Goal: Task Accomplishment & Management: Complete application form

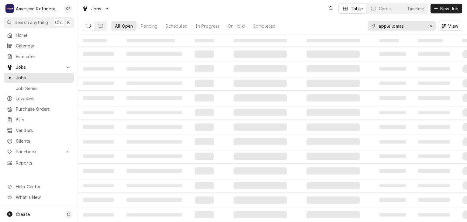
click at [415, 29] on input "apple lomas" at bounding box center [401, 26] width 46 height 10
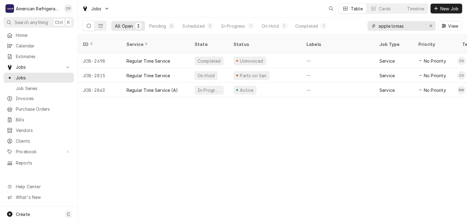
click at [415, 29] on input "apple lomas" at bounding box center [401, 26] width 46 height 10
click at [413, 27] on input "apple lomas" at bounding box center [401, 26] width 46 height 10
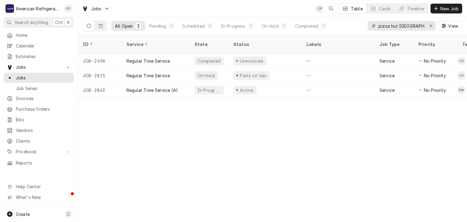
type input "pizza hut [GEOGRAPHIC_DATA]"
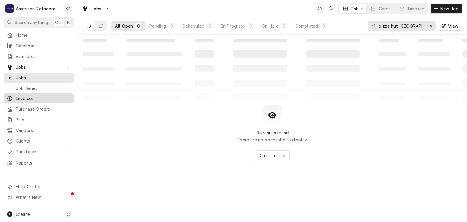
click at [49, 95] on span "Invoices" at bounding box center [43, 98] width 55 height 6
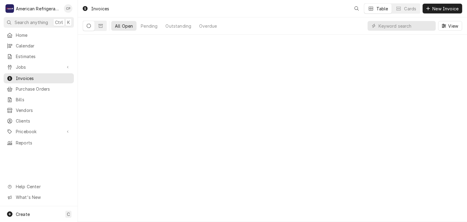
click at [401, 25] on input "Dynamic Content Wrapper" at bounding box center [405, 26] width 54 height 10
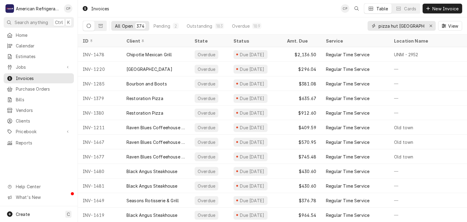
type input "pizza hut santa fe"
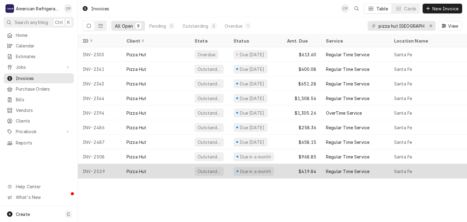
click at [170, 169] on div "Pizza Hut" at bounding box center [155, 171] width 68 height 15
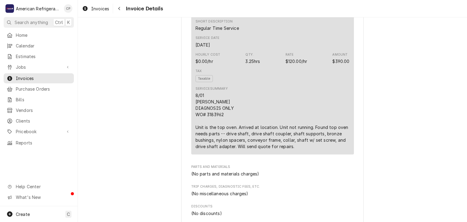
scroll to position [384, 0]
click at [121, 9] on div "Navigate back" at bounding box center [119, 8] width 6 height 6
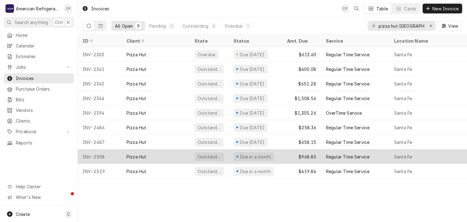
click at [157, 159] on div "Pizza Hut" at bounding box center [155, 156] width 68 height 15
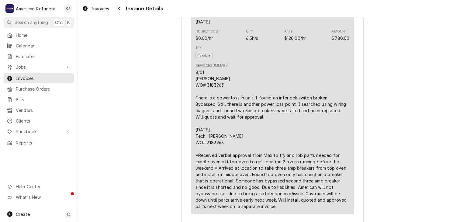
scroll to position [408, 0]
click at [211, 104] on div "8/01 Richard WO# 3183963 There is a power loss in unit. I found an interlock sw…" at bounding box center [272, 138] width 154 height 140
copy div "3183963"
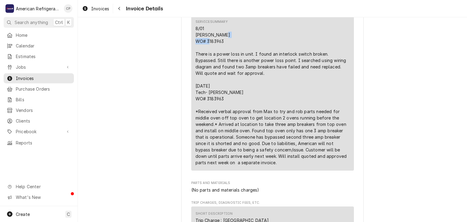
scroll to position [450, 0]
click at [58, 64] on span "Jobs" at bounding box center [39, 67] width 46 height 6
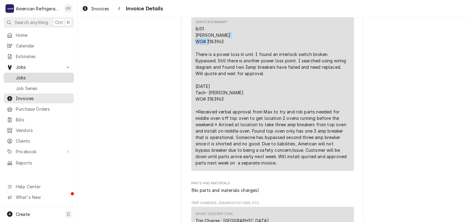
click at [56, 74] on span "Jobs" at bounding box center [43, 77] width 55 height 6
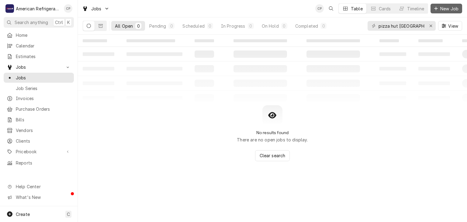
click at [436, 10] on icon "Dynamic Content Wrapper" at bounding box center [436, 8] width 4 height 4
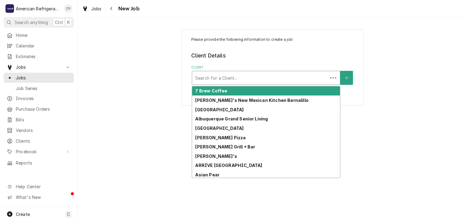
click at [217, 76] on div "Client" at bounding box center [259, 77] width 129 height 11
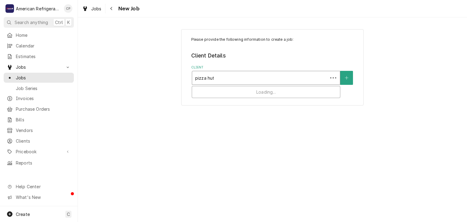
type input "pizza hut"
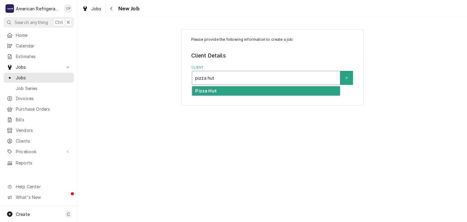
click at [225, 91] on div "Pizza Hut" at bounding box center [266, 90] width 148 height 9
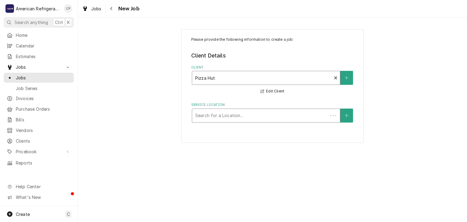
click at [210, 117] on div "Service Location" at bounding box center [259, 115] width 129 height 11
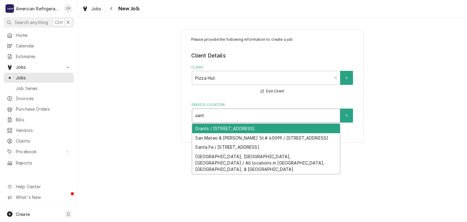
type input "santr"
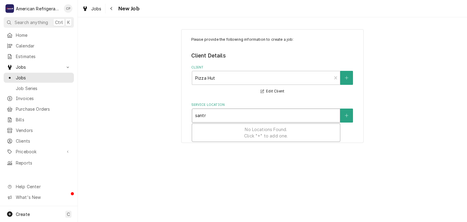
click at [221, 112] on div "santr" at bounding box center [266, 115] width 142 height 11
click at [219, 115] on div "Service Location" at bounding box center [266, 115] width 142 height 11
type input "santa"
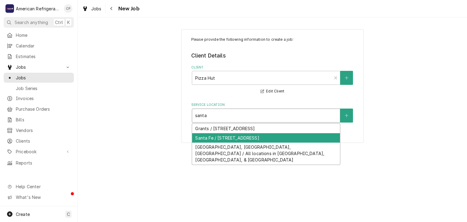
click at [211, 139] on div "Santa Fe / 4250 Cerrillos Rd, Santa Fe, NM 87507" at bounding box center [266, 137] width 148 height 9
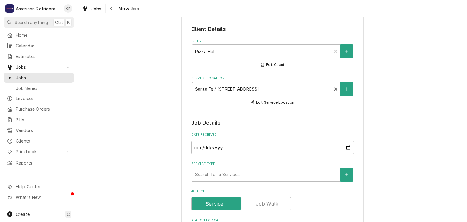
scroll to position [40, 0]
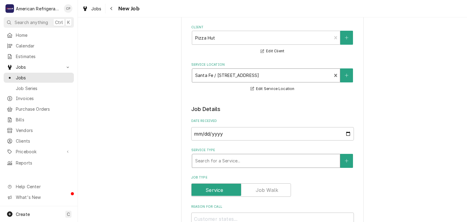
click at [214, 158] on div "Service Type" at bounding box center [266, 160] width 142 height 11
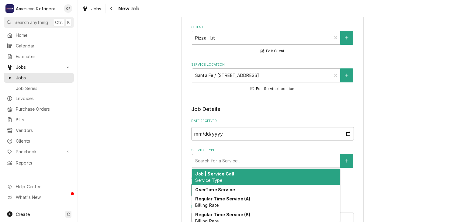
click at [221, 175] on strong "Job | Service Call" at bounding box center [214, 173] width 39 height 5
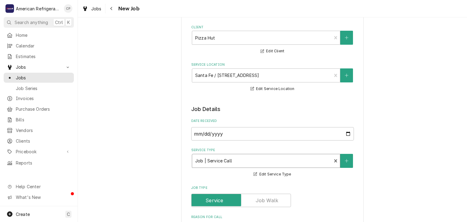
click at [220, 161] on div "Service Type" at bounding box center [261, 160] width 133 height 11
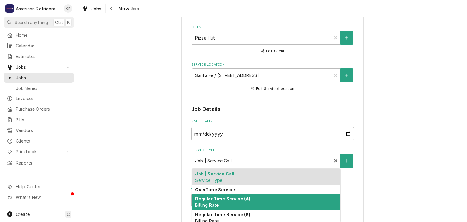
click at [222, 201] on div "Regular Time Service (A) Billing Rate" at bounding box center [266, 202] width 148 height 16
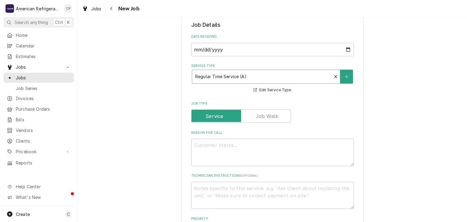
scroll to position [128, 0]
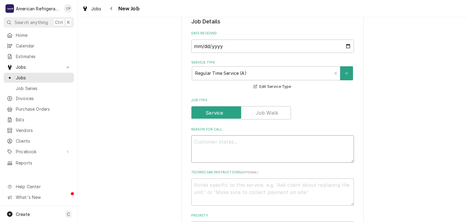
click at [201, 150] on textarea "Reason For Call" at bounding box center [272, 148] width 163 height 27
type textarea "x"
type textarea "W"
type textarea "x"
type textarea "WO"
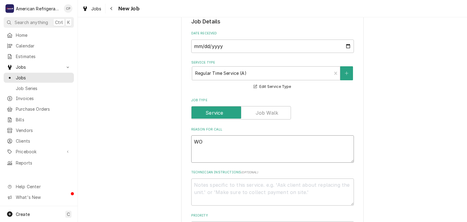
type textarea "x"
type textarea "WO#"
type textarea "x"
paste textarea "3183963"
type textarea "WO# 3183963"
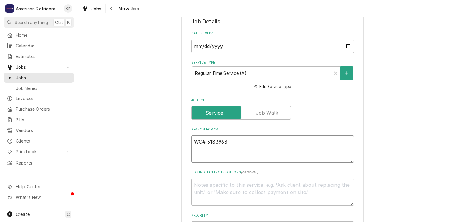
type textarea "x"
type textarea "WO# 3183963"
type textarea "x"
type textarea "WO# 3183963 M"
type textarea "x"
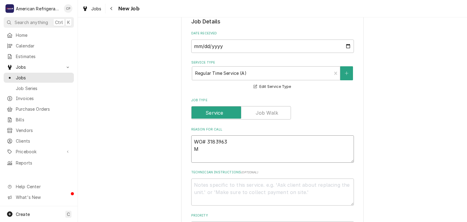
type textarea "WO# 3183963 Mi"
type textarea "x"
type textarea "WO# 3183963 Mid"
type textarea "x"
type textarea "WO# 3183963 Midd"
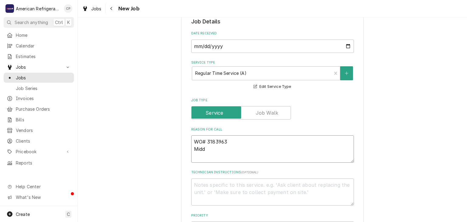
type textarea "x"
type textarea "WO# 3183963 Middl"
type textarea "x"
type textarea "WO# 3183963 Middle"
type textarea "x"
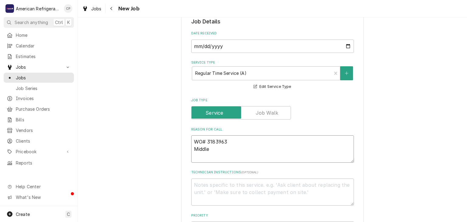
type textarea "WO# 3183963 Middle o"
type textarea "x"
type textarea "WO# 3183963 Middle ov"
type textarea "x"
type textarea "WO# 3183963 Middle oven"
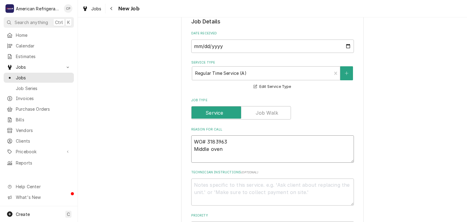
type textarea "x"
type textarea "WO# 3183963 Middle oven"
type textarea "x"
type textarea "WO# 3183963 Middle oven I"
type textarea "x"
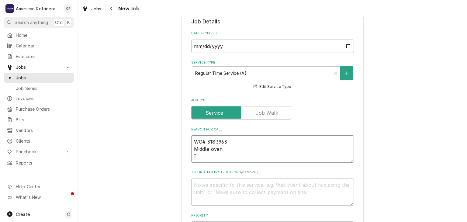
type textarea "WO# 3183963 Middle oven In"
type textarea "x"
type textarea "WO# 3183963 Middle oven Ins"
type textarea "x"
type textarea "WO# 3183963 Middle oven Insta"
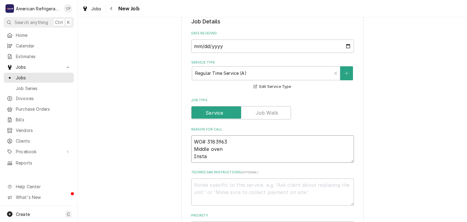
type textarea "x"
type textarea "WO# 3183963 Middle oven Install"
type textarea "x"
type textarea "WO# 3183963 Middle oven Install"
type textarea "x"
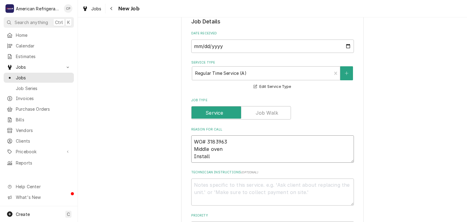
type textarea "WO# 3183963 Middle oven Install o"
type textarea "x"
type textarea "WO# 3183963 Middle oven Install of"
type textarea "x"
type textarea "WO# 3183963 Middle oven Install of"
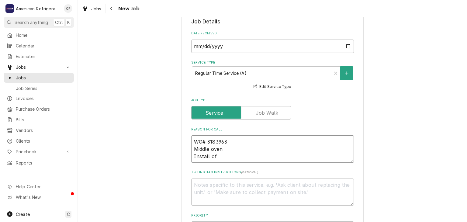
type textarea "x"
type textarea "WO# 3183963 Middle oven Install of 3"
type textarea "x"
type textarea "WO# 3183963 Middle oven Install of 3 a"
type textarea "x"
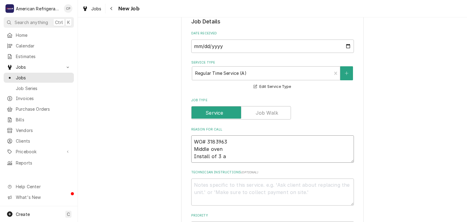
type textarea "WO# 3183963 Middle oven Install of 3 am"
type textarea "x"
type textarea "WO# 3183963 Middle oven Install of 3 amp"
type textarea "x"
type textarea "WO# 3183963 Middle oven Install of 3 amp"
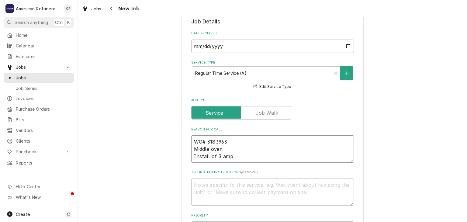
type textarea "x"
type textarea "WO# 3183963 Middle oven Install of 3 amp b"
type textarea "x"
type textarea "WO# 3183963 Middle oven Install of 3 amp br"
type textarea "x"
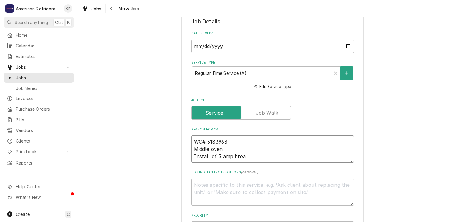
type textarea "WO# 3183963 Middle oven Install of 3 amp break"
type textarea "x"
type textarea "WO# 3183963 Middle oven Install of 3 amp breake"
type textarea "x"
type textarea "WO# 3183963 Middle oven Install of 3 amp breakers"
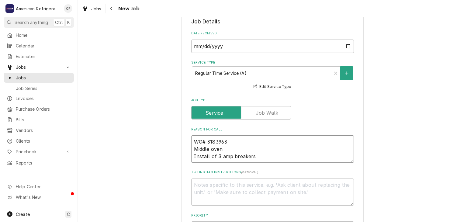
type textarea "x"
type textarea "WO# 3183963 Middle oven Install of 3 amp breakers"
type textarea "x"
type textarea "D"
type textarea "x"
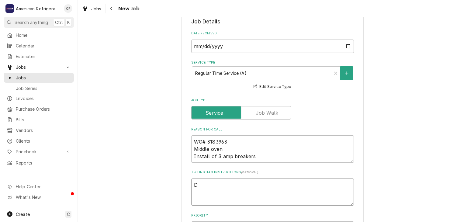
type textarea "Di"
type textarea "x"
type textarea "Diag"
type textarea "x"
type textarea "Diagn"
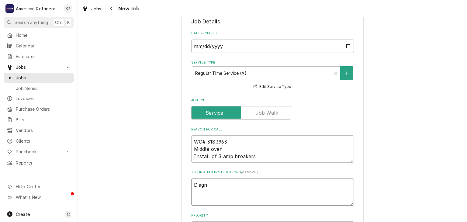
type textarea "x"
type textarea "Diagnos"
type textarea "x"
type textarea "Diagnose"
type textarea "x"
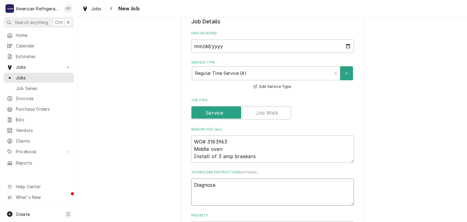
type textarea "Diagnose &"
type textarea "x"
type textarea "Diagnose &"
type textarea "x"
type textarea "Diagnose & ca"
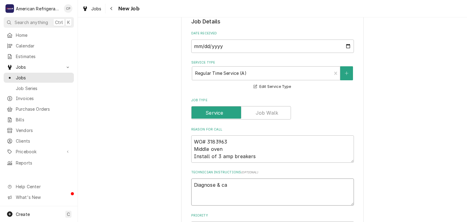
type textarea "x"
type textarea "Diagnose & ca;"
type textarea "x"
type textarea "Diagnose & ca;l"
type textarea "x"
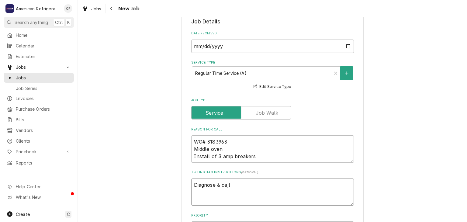
type textarea "Diagnose & ca;l"
type textarea "x"
type textarea "Diagnose & ca;"
type textarea "x"
type textarea "Diagnose & ca"
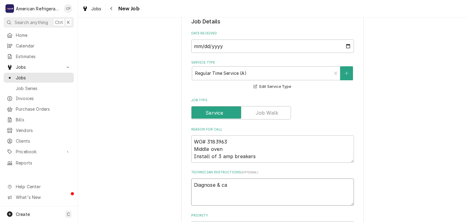
type textarea "x"
type textarea "Diagnose & cal"
type textarea "x"
type textarea "Diagnose & call"
type textarea "x"
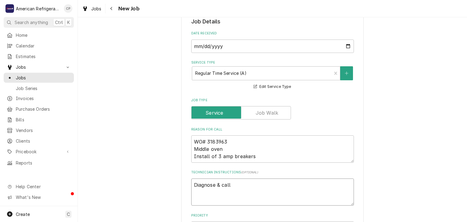
type textarea "Diagnose & call G"
type textarea "x"
type textarea "Diagnose & call Gl"
type textarea "x"
type textarea "Diagnose & call Glen"
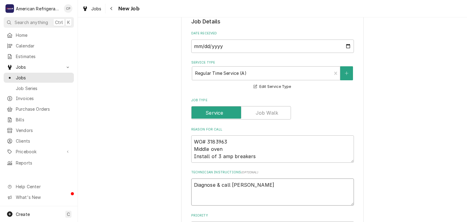
type textarea "x"
type textarea "Diagnose & call Glenn"
type textarea "x"
type textarea "Diagnose & call Glenn"
type textarea "x"
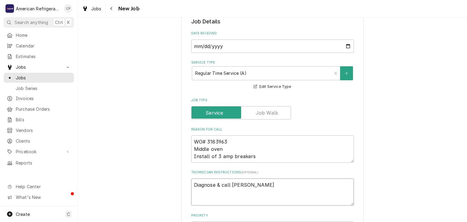
scroll to position [389, 0]
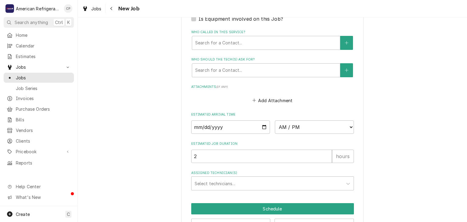
type textarea "Diagnose & call Glenn"
click at [265, 126] on input "Date" at bounding box center [230, 126] width 79 height 13
type textarea "x"
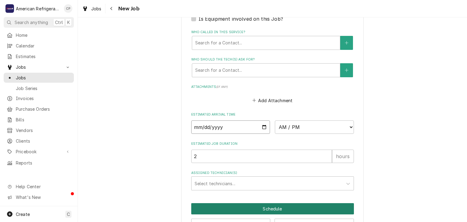
type input "2025-08-15"
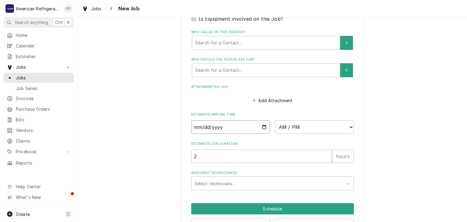
type textarea "x"
click at [296, 126] on select "AM / PM 6:00 AM 6:15 AM 6:30 AM 6:45 AM 7:00 AM 7:15 AM 7:30 AM 7:45 AM 8:00 AM…" at bounding box center [314, 126] width 79 height 13
select select "13:45:00"
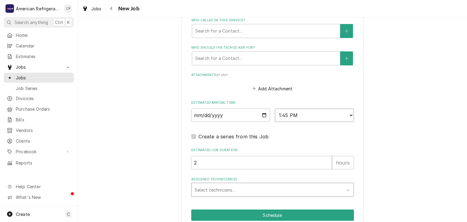
scroll to position [426, 0]
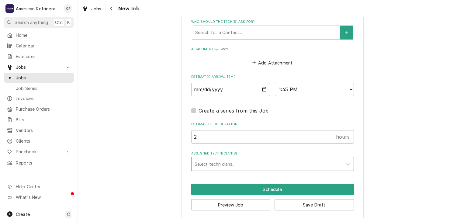
click at [228, 163] on div "Assigned Technician(s)" at bounding box center [266, 163] width 145 height 11
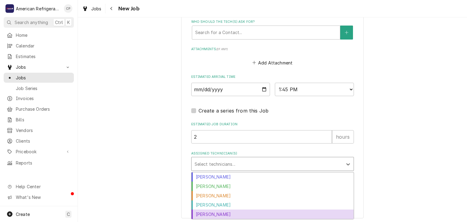
click at [226, 214] on div "Richard Wirick" at bounding box center [272, 213] width 162 height 9
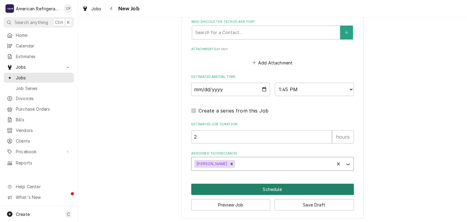
click at [240, 188] on button "Schedule" at bounding box center [272, 188] width 163 height 11
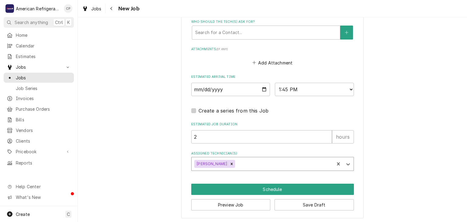
scroll to position [421, 0]
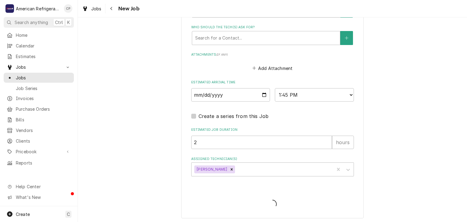
type textarea "x"
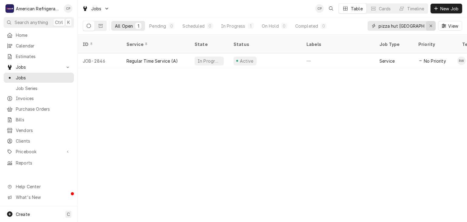
click at [429, 27] on icon "Erase input" at bounding box center [430, 26] width 3 height 4
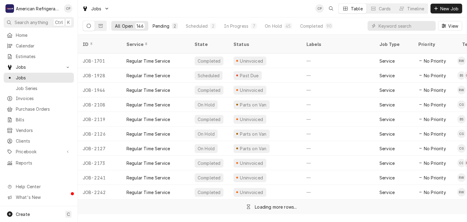
click at [163, 28] on div "Pending" at bounding box center [160, 26] width 17 height 6
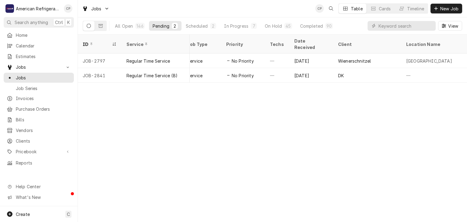
scroll to position [0, 185]
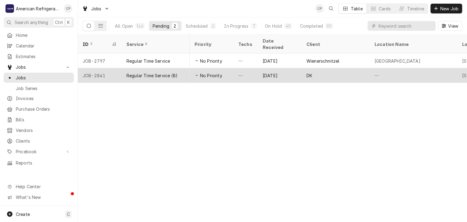
click at [243, 68] on div "—" at bounding box center [245, 75] width 24 height 15
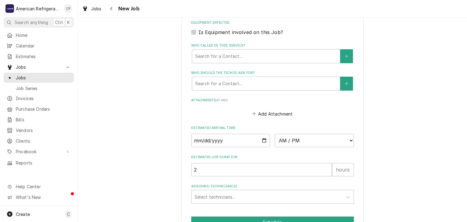
scroll to position [423, 0]
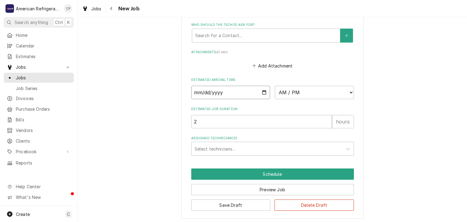
click at [263, 90] on input "Date" at bounding box center [230, 92] width 79 height 13
type textarea "x"
type input "[DATE]"
type textarea "x"
drag, startPoint x: 292, startPoint y: 83, endPoint x: 300, endPoint y: 102, distance: 21.5
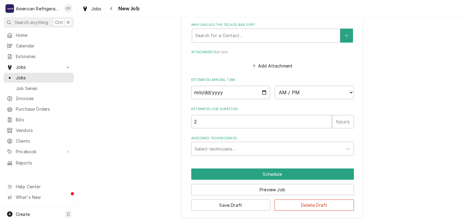
click at [292, 84] on div "Estimated Arrival Time [DATE] AM / PM 6:00 AM 6:15 AM 6:30 AM 6:45 AM 7:00 AM 7…" at bounding box center [272, 88] width 163 height 22
click at [297, 93] on select "AM / PM 6:00 AM 6:15 AM 6:30 AM 6:45 AM 7:00 AM 7:15 AM 7:30 AM 7:45 AM 8:00 AM…" at bounding box center [314, 92] width 79 height 13
select select "14:00:00"
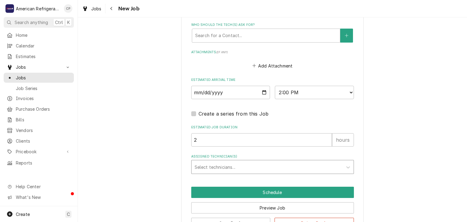
click at [263, 166] on div "Assigned Technician(s)" at bounding box center [266, 166] width 145 height 11
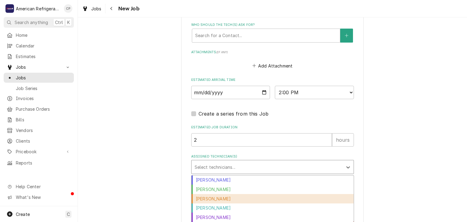
click at [251, 194] on div "[PERSON_NAME]" at bounding box center [272, 198] width 162 height 9
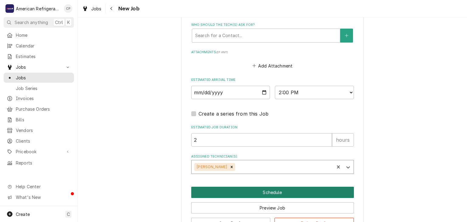
click at [251, 194] on button "Schedule" at bounding box center [272, 191] width 163 height 11
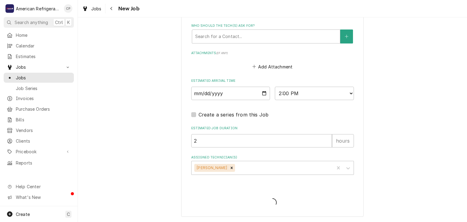
scroll to position [421, 0]
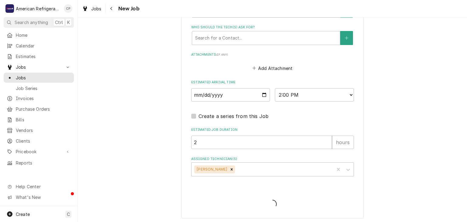
type textarea "x"
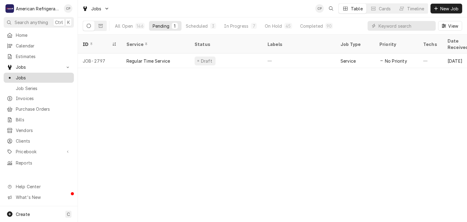
click at [39, 78] on span "Jobs" at bounding box center [43, 77] width 55 height 6
click at [46, 138] on span "Clients" at bounding box center [43, 141] width 55 height 6
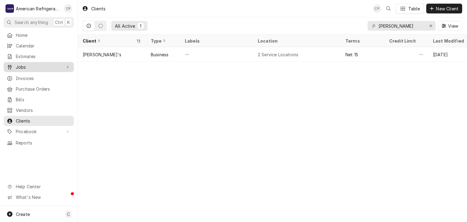
click at [43, 64] on span "Jobs" at bounding box center [39, 67] width 46 height 6
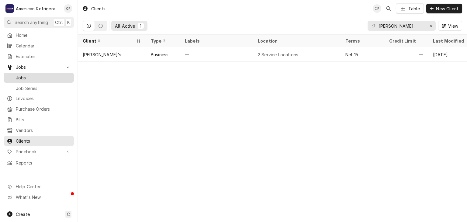
click at [56, 74] on span "Jobs" at bounding box center [43, 77] width 55 height 6
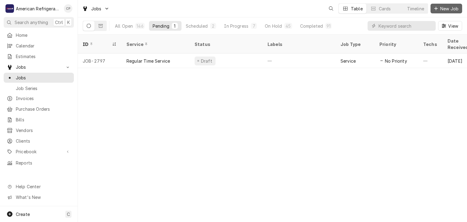
click at [445, 5] on button "New Job" at bounding box center [446, 9] width 32 height 10
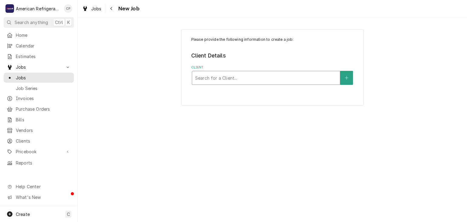
click at [220, 79] on div "Client" at bounding box center [266, 77] width 142 height 11
type input "pizzer"
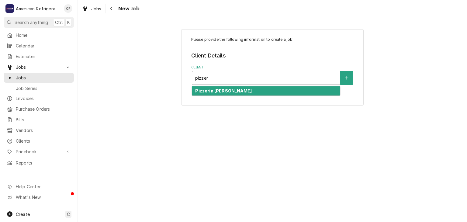
click at [228, 93] on div "Pizzeria [PERSON_NAME]" at bounding box center [266, 90] width 148 height 9
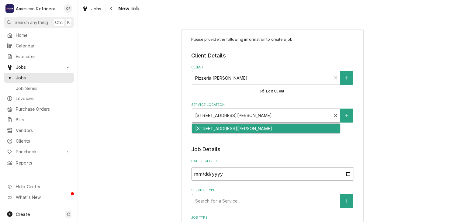
click at [219, 117] on div "Service Location" at bounding box center [261, 115] width 133 height 11
click at [220, 115] on div "Service Location" at bounding box center [261, 115] width 133 height 11
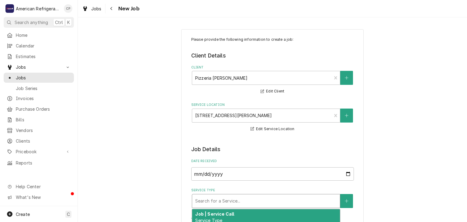
click at [220, 196] on div "Service Type" at bounding box center [266, 200] width 142 height 11
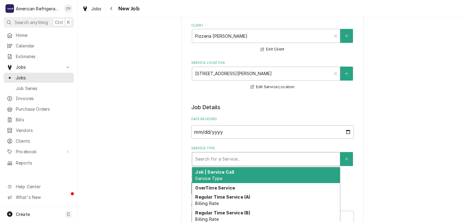
scroll to position [63, 0]
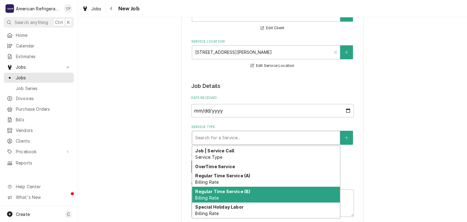
click at [238, 193] on strong "Regular Time Service (B)" at bounding box center [222, 191] width 55 height 5
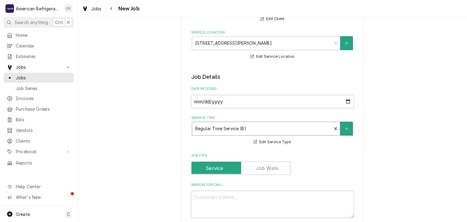
scroll to position [98, 0]
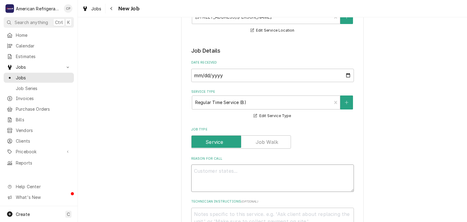
click at [216, 176] on textarea "Reason For Call" at bounding box center [272, 177] width 163 height 27
type textarea "x"
type textarea "W"
type textarea "x"
type textarea "Wal"
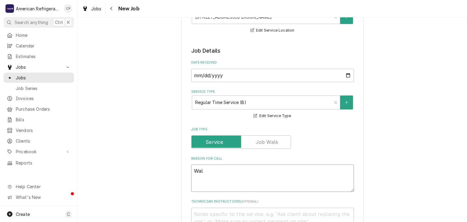
type textarea "x"
type textarea "Walk-0"
type textarea "x"
type textarea "Walk-0"
type textarea "x"
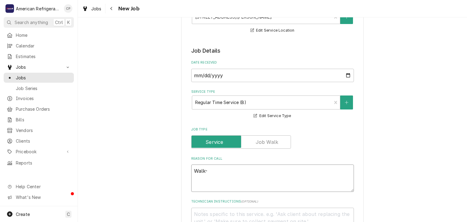
type textarea "Walk"
type textarea "x"
type textarea "Walk-"
type textarea "x"
type textarea "Walk-in"
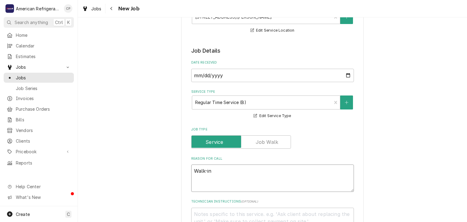
type textarea "x"
type textarea "Walk-in F"
type textarea "x"
type textarea "Walk-in Fr"
type textarea "x"
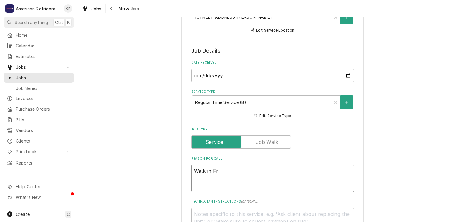
type textarea "Walk-in Fre"
type textarea "x"
type textarea "Walk-in Free"
type textarea "x"
type textarea "Walk-in Freeze"
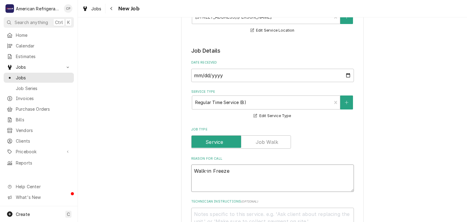
type textarea "x"
type textarea "Walk-in Freezer"
type textarea "x"
type textarea "Walk-in Freezer @"
type textarea "x"
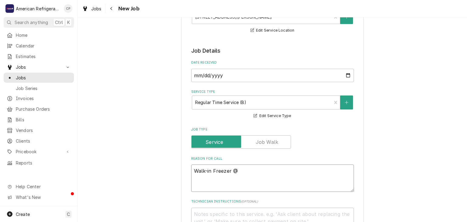
type textarea "Walk-in Freezer @"
type textarea "x"
type textarea "Walk-in Freezer @ 3"
type textarea "x"
type textarea "Walk-in Freezer @ 30"
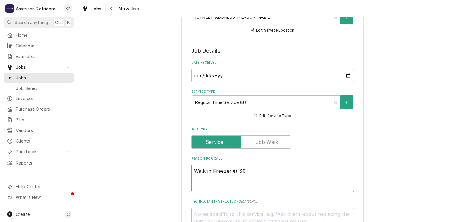
type textarea "x"
type textarea "Walk-in Freezer @ 3"
type textarea "x"
type textarea "Walk-in Freezer @"
type textarea "x"
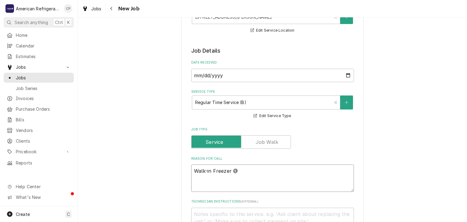
type textarea "Walk-in Freezer @ 2"
type textarea "x"
type textarea "Walk-in Freezer @ 20"
type textarea "x"
type textarea "Walk-in Freezer @ 20"
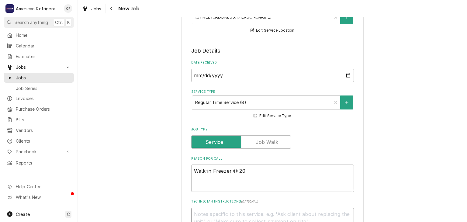
type textarea "D"
type textarea "x"
type textarea "Di"
type textarea "x"
type textarea "Dia"
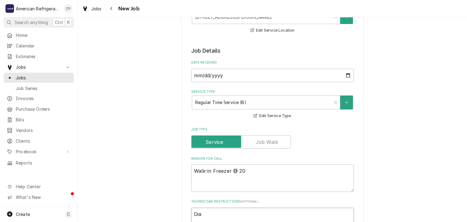
type textarea "x"
type textarea "Diag"
type textarea "x"
type textarea "Diagno"
type textarea "x"
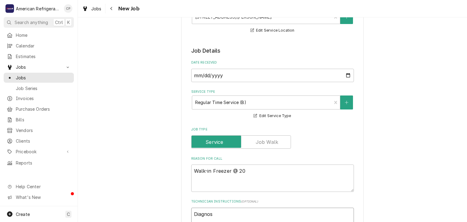
type textarea "Diagnose"
type textarea "x"
type textarea "Diagnose"
type textarea "x"
type textarea "Diagnose &"
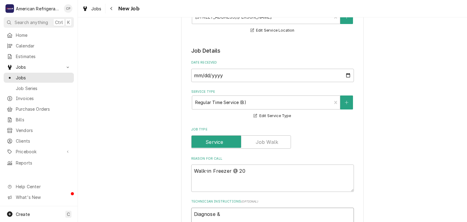
type textarea "x"
type textarea "Diagnose & c"
type textarea "x"
type textarea "Diagnose & cal"
type textarea "x"
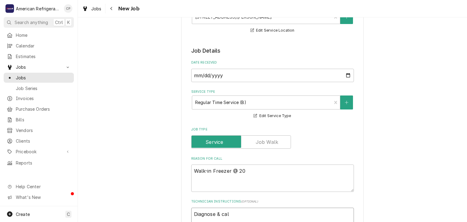
type textarea "Diagnose & call"
type textarea "x"
type textarea "Diagnose & call"
type textarea "x"
type textarea "Diagnose & call gl"
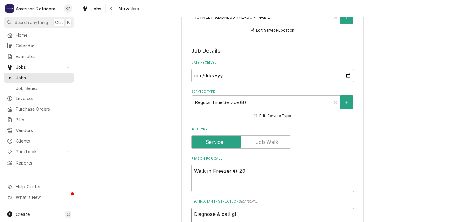
type textarea "x"
type textarea "Diagnose & call gle"
type textarea "x"
type textarea "Diagnose & call glenn"
type textarea "x"
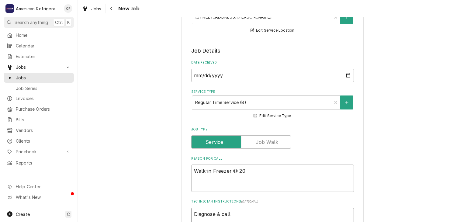
type textarea "Diagnose & call [PERSON_NAME]"
type textarea "x"
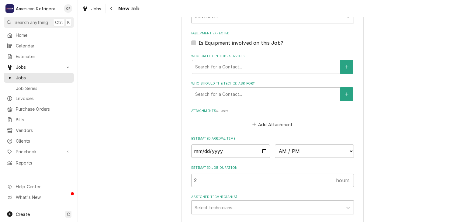
scroll to position [365, 0]
type textarea "Diagnose & call [PERSON_NAME]"
click at [263, 151] on input "Date" at bounding box center [230, 150] width 79 height 13
type textarea "x"
type input "2025-08-15"
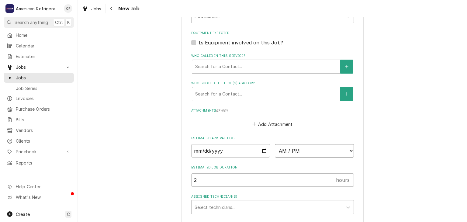
click at [323, 149] on select "AM / PM 6:00 AM 6:15 AM 6:30 AM 6:45 AM 7:00 AM 7:15 AM 7:30 AM 7:45 AM 8:00 AM…" at bounding box center [314, 150] width 79 height 13
type textarea "x"
select select "14:30:00"
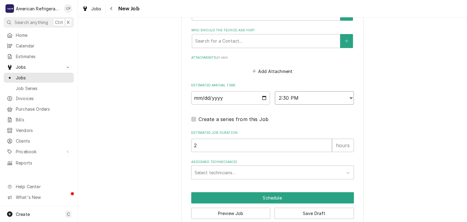
scroll to position [426, 0]
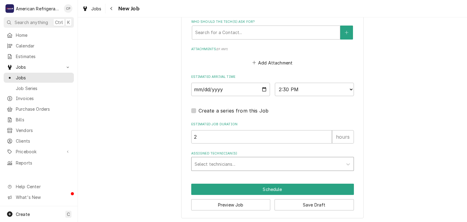
click at [245, 163] on div "Assigned Technician(s)" at bounding box center [266, 163] width 145 height 11
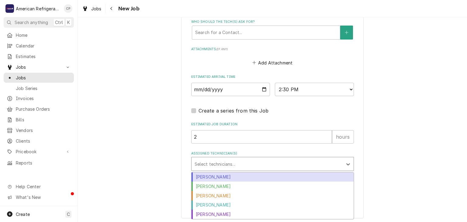
click at [234, 169] on div "Select technicians..." at bounding box center [272, 164] width 163 height 14
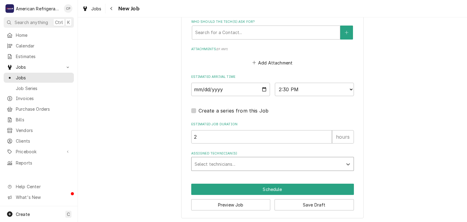
click at [234, 163] on div "Assigned Technician(s)" at bounding box center [266, 163] width 145 height 11
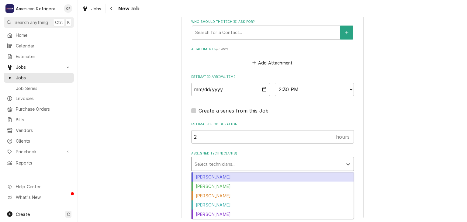
click at [229, 175] on div "Alvaro Cuenca" at bounding box center [272, 176] width 162 height 9
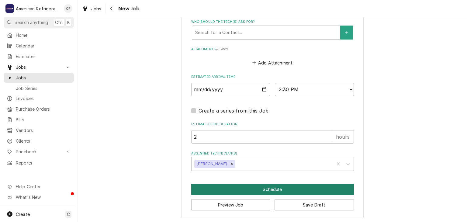
click at [231, 191] on button "Schedule" at bounding box center [272, 188] width 163 height 11
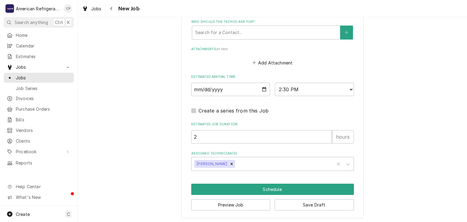
scroll to position [421, 0]
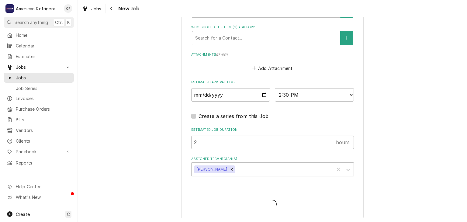
type textarea "x"
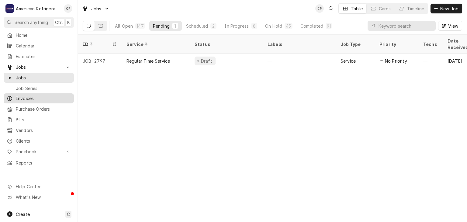
click at [45, 96] on span "Invoices" at bounding box center [43, 98] width 55 height 6
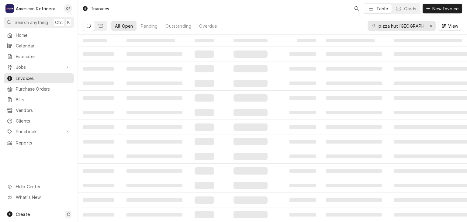
click at [395, 25] on input "pizza hut santa fe" at bounding box center [401, 26] width 46 height 10
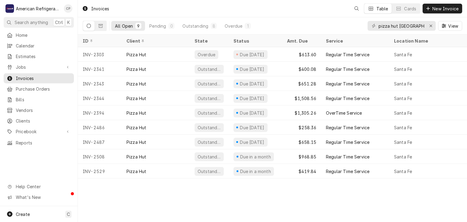
click at [395, 25] on input "pizza hut santa fe" at bounding box center [401, 26] width 46 height 10
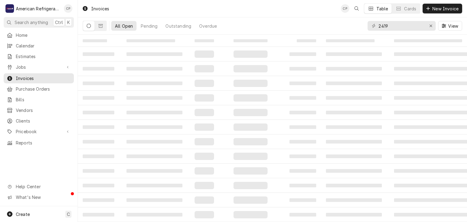
type input "2419"
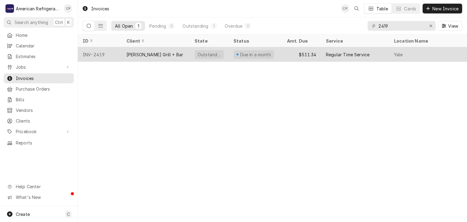
click at [243, 50] on div "Due in a month" at bounding box center [253, 54] width 40 height 9
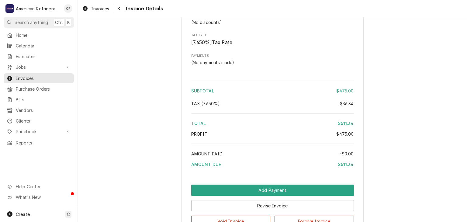
scroll to position [688, 0]
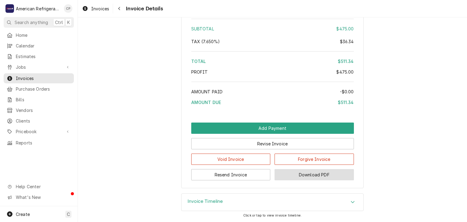
click at [290, 173] on button "Download PDF" at bounding box center [313, 174] width 79 height 11
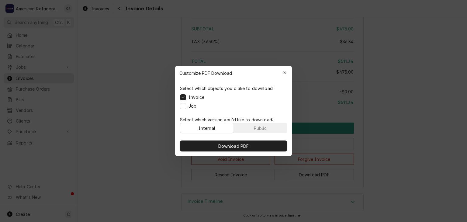
click at [197, 104] on div "Select which objects you'd like to download: Invoice Job" at bounding box center [233, 97] width 117 height 34
click at [193, 107] on label "Job" at bounding box center [192, 106] width 8 height 6
click at [186, 107] on button "Job" at bounding box center [183, 106] width 6 height 6
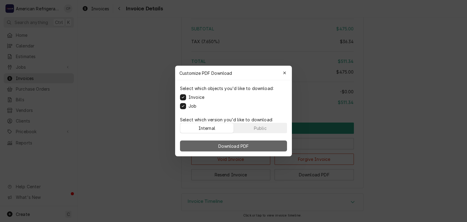
click at [223, 148] on span "Download PDF" at bounding box center [233, 146] width 33 height 6
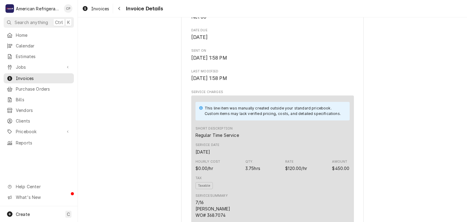
scroll to position [118, 0]
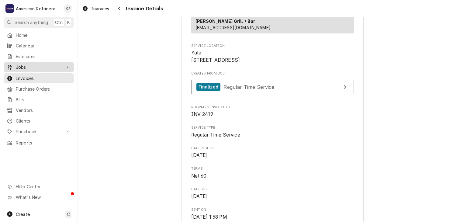
click at [61, 65] on span "Jobs" at bounding box center [39, 67] width 46 height 6
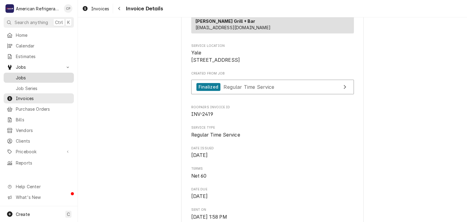
click at [57, 74] on div "Jobs" at bounding box center [39, 78] width 68 height 8
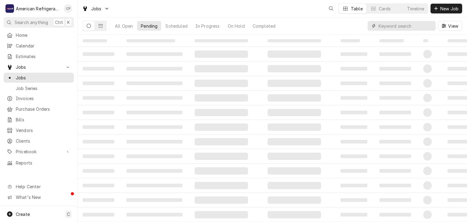
click at [390, 28] on input "Dynamic Content Wrapper" at bounding box center [405, 26] width 54 height 10
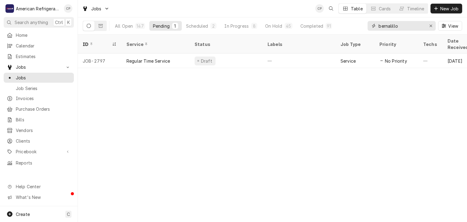
type input "bernalillo"
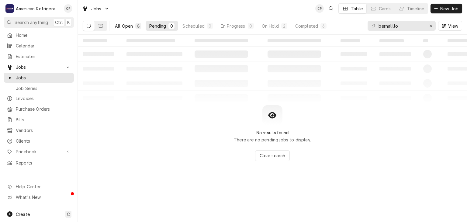
click at [123, 26] on div "All Open" at bounding box center [124, 26] width 18 height 6
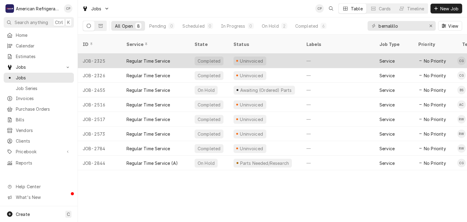
click at [137, 58] on div "Regular Time Service" at bounding box center [147, 61] width 43 height 6
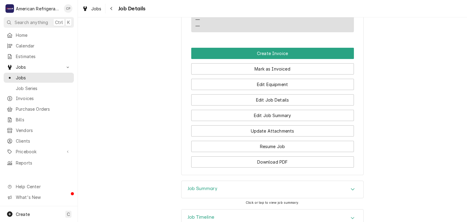
scroll to position [448, 0]
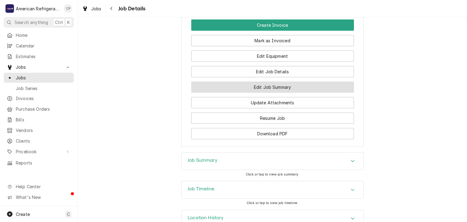
click at [253, 93] on button "Edit Job Summary" at bounding box center [272, 86] width 163 height 11
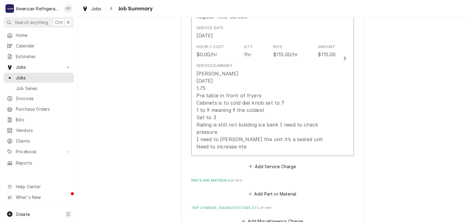
scroll to position [224, 0]
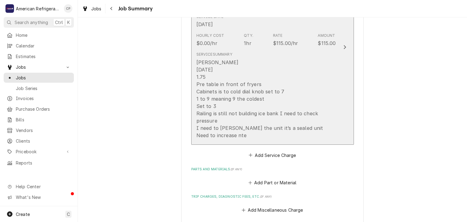
click at [269, 99] on div "Carlos 6/3/25 1.75 Pre table in front of fryers Cabinets is to cold dial knob s…" at bounding box center [265, 99] width 139 height 80
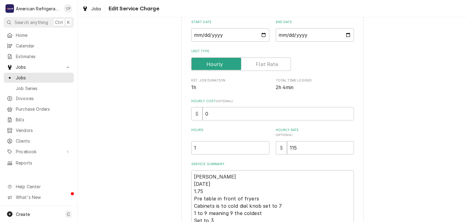
scroll to position [164, 0]
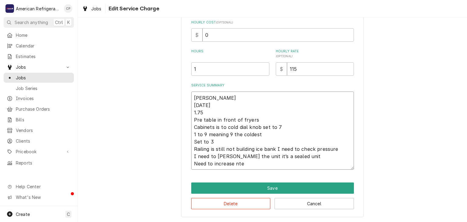
click at [244, 108] on textarea "Carlos 6/3/25 1.75 Pre table in front of fryers Cabinets is to cold dial knob s…" at bounding box center [272, 130] width 163 height 78
type textarea "x"
type textarea "Carlos 6/3/25 1.75 Pre table in front of fryers Cabinets is to cold dial knob s…"
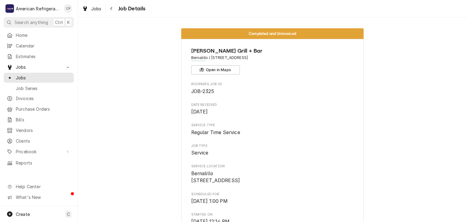
click at [60, 74] on span "Jobs" at bounding box center [43, 77] width 55 height 6
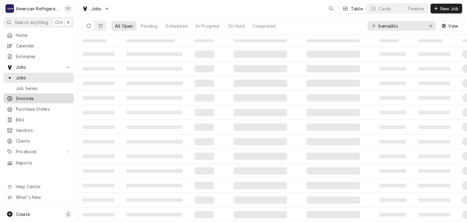
click at [35, 95] on span "Invoices" at bounding box center [43, 98] width 55 height 6
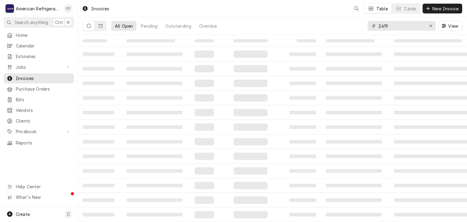
click at [405, 27] on input "2419" at bounding box center [401, 26] width 46 height 10
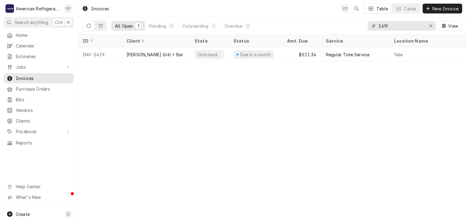
click at [394, 28] on input "2419" at bounding box center [401, 26] width 46 height 10
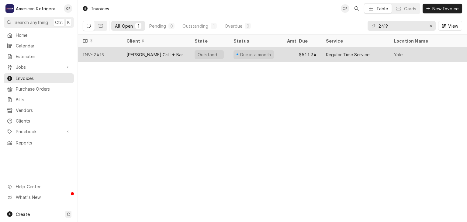
click at [305, 55] on div "$511.34" at bounding box center [301, 54] width 39 height 15
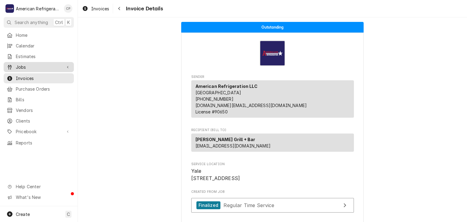
click at [42, 64] on span "Jobs" at bounding box center [39, 67] width 46 height 6
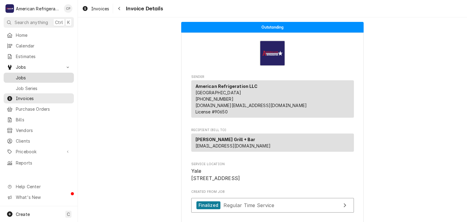
click at [45, 76] on span "Jobs" at bounding box center [43, 77] width 55 height 6
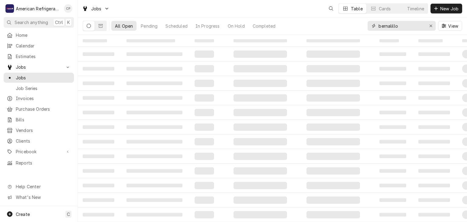
click at [404, 25] on input "bernalillo" at bounding box center [401, 26] width 46 height 10
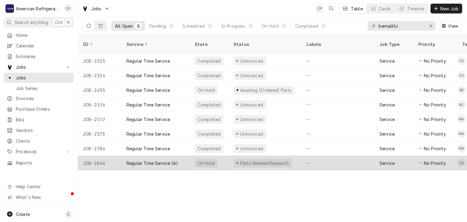
click at [213, 156] on div "On Hold" at bounding box center [209, 163] width 39 height 15
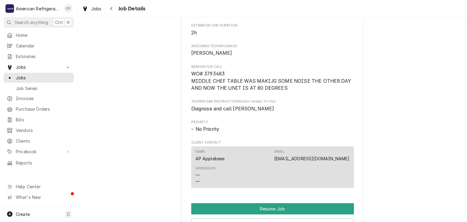
scroll to position [469, 0]
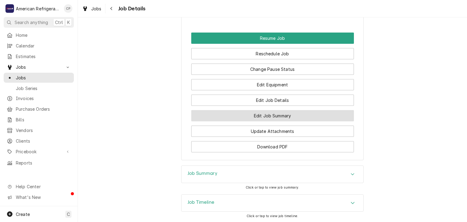
click at [258, 121] on button "Edit Job Summary" at bounding box center [272, 115] width 163 height 11
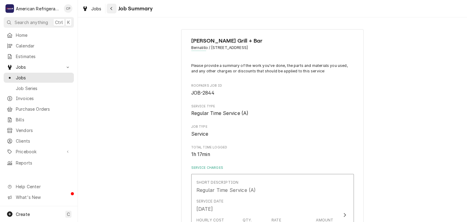
click at [112, 7] on icon "Navigate back" at bounding box center [111, 8] width 3 height 4
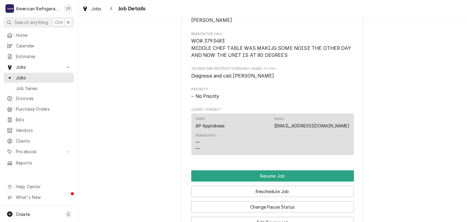
scroll to position [312, 0]
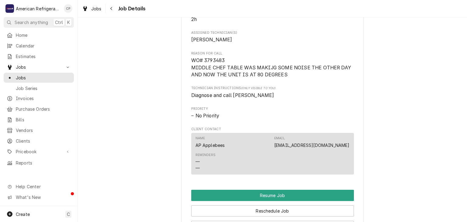
drag, startPoint x: 116, startPoint y: 105, endPoint x: 99, endPoint y: 97, distance: 18.4
click at [116, 105] on div "Parts Needed/Research [PERSON_NAME] Grill + Bar Bernalillo / 135 US-550, Bernal…" at bounding box center [272, 17] width 389 height 611
click at [59, 74] on div "Jobs" at bounding box center [39, 78] width 68 height 8
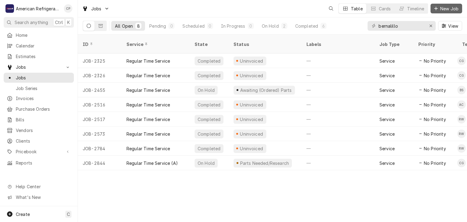
click at [442, 11] on span "New Job" at bounding box center [449, 8] width 21 height 6
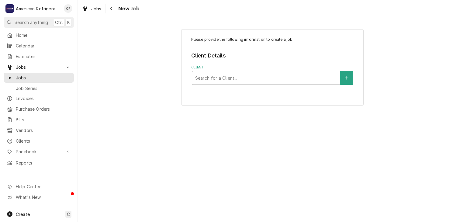
click at [208, 77] on div "Client" at bounding box center [266, 77] width 142 height 11
type input "apple"
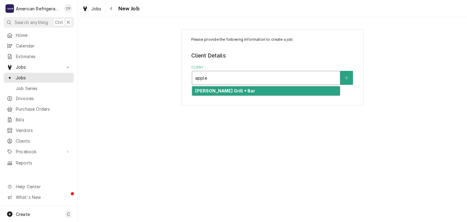
click at [224, 93] on div "[PERSON_NAME] Grill + Bar" at bounding box center [266, 90] width 148 height 9
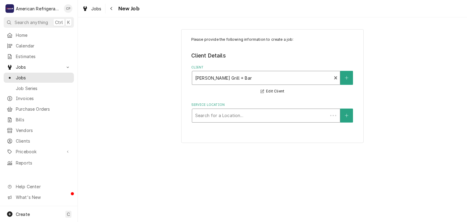
click at [222, 113] on div "Service Location" at bounding box center [259, 115] width 129 height 11
type input "lomas"
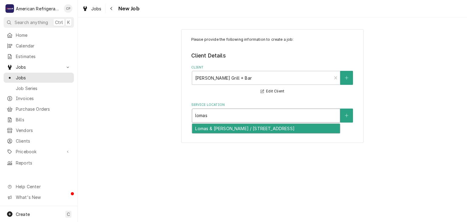
click at [224, 130] on div "Lomas & Eubank / 10600 Lomas Blvd NE, Albuquerque, NM 87112" at bounding box center [266, 128] width 148 height 9
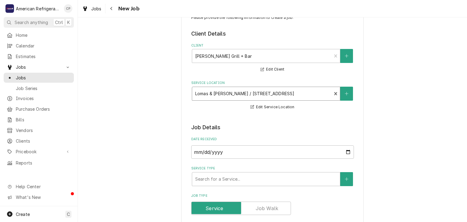
scroll to position [26, 0]
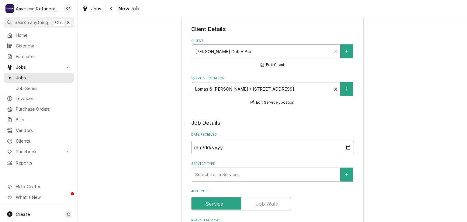
click at [219, 176] on div "Service Type" at bounding box center [266, 174] width 142 height 11
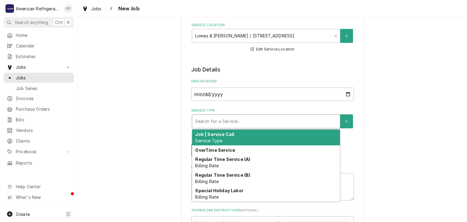
scroll to position [80, 0]
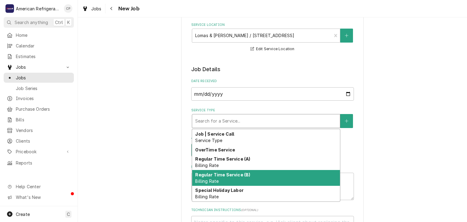
click at [219, 175] on strong "Regular Time Service (B)" at bounding box center [222, 174] width 55 height 5
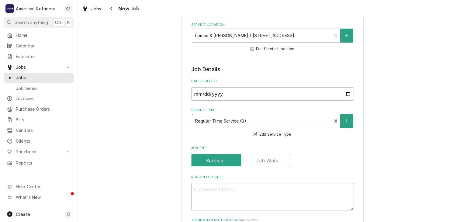
click at [243, 123] on div "Service Type" at bounding box center [261, 120] width 133 height 11
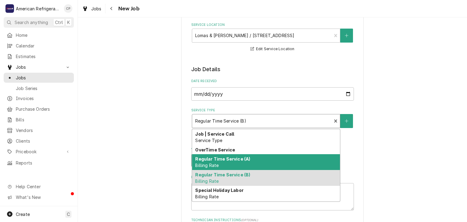
click at [228, 158] on strong "Regular Time Service (A)" at bounding box center [222, 158] width 55 height 5
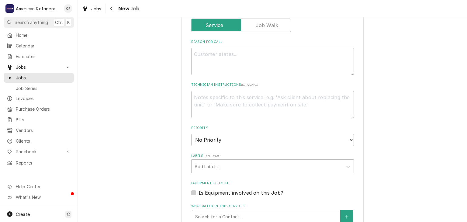
scroll to position [182, 0]
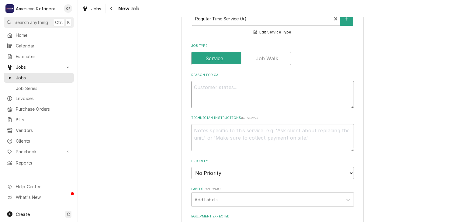
click at [214, 101] on textarea "Reason For Call" at bounding box center [272, 94] width 163 height 27
type textarea "x"
type textarea "W"
type textarea "x"
type textarea "WO"
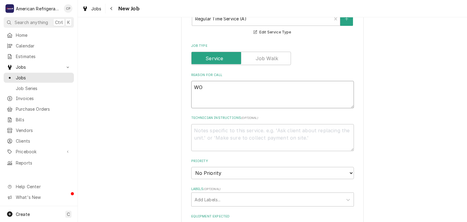
type textarea "x"
type textarea "WO#"
type textarea "x"
type textarea "WO# 37"
type textarea "x"
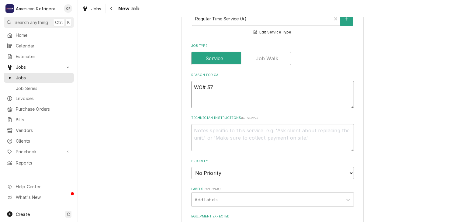
type textarea "WO# 379"
type textarea "x"
type textarea "WO# 3796"
type textarea "x"
type textarea "WO# 37965"
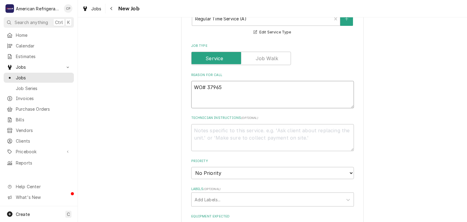
type textarea "x"
type textarea "WO# 379650"
type textarea "x"
type textarea "WO# 3796504"
type textarea "x"
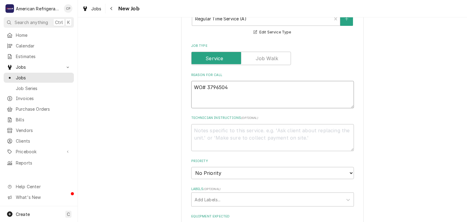
type textarea "WO# 3796504"
type textarea "x"
type textarea "WO# 3796504 NT"
type textarea "x"
type textarea "WO# 3796504 NTE"
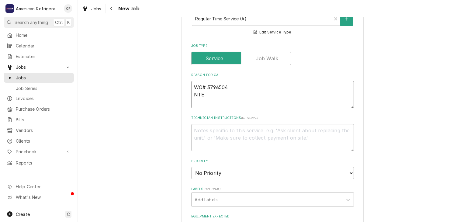
type textarea "x"
type textarea "WO# 3796504 NTE $"
type textarea "x"
type textarea "WO# 3796504 NTE $50"
type textarea "x"
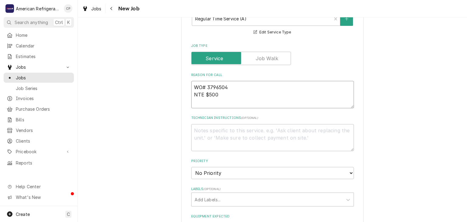
type textarea "WO# 3796504 NTE $500"
type textarea "x"
type textarea "WO# 3796504 NTE $500 St"
type textarea "x"
type textarea "WO# 3796504 NTE $500 Ste"
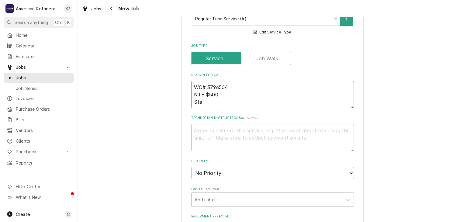
type textarea "x"
type textarea "WO# 3796504 NTE $500 Stea"
type textarea "x"
type textarea "WO# 3796504 NTE $500 Steam"
type textarea "x"
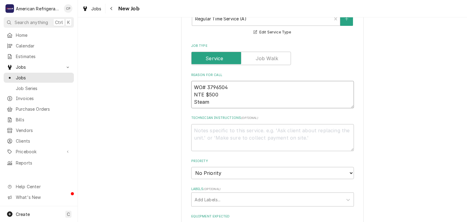
type textarea "WO# 3796504 NTE $500 Steame"
type textarea "x"
type textarea "WO# 3796504 NTE $500 Steamer"
type textarea "x"
type textarea "WO# 3796504 NTE $500 Steamer i"
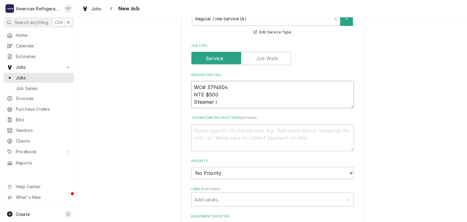
type textarea "x"
type textarea "WO# 3796504 NTE $500 Steamer is"
type textarea "x"
type textarea "WO# 3796504 NTE $500 Steamer is"
type textarea "x"
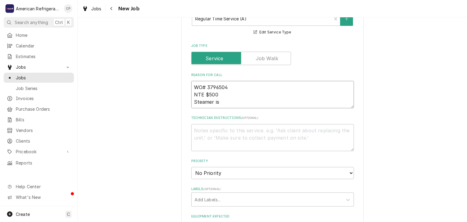
type textarea "WO# 3796504 NTE $500 Steamer is l"
type textarea "x"
type textarea "WO# 3796504 NTE $500 Steamer is le"
type textarea "x"
type textarea "WO# 3796504 NTE $500 Steamer is leak"
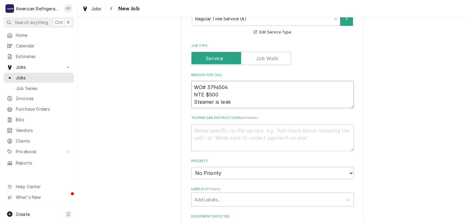
type textarea "x"
type textarea "WO# 3796504 NTE $500 Steamer is leakign"
type textarea "x"
type textarea "WO# 3796504 NTE $500 Steamer is"
type textarea "x"
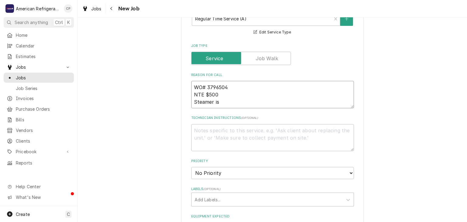
type textarea "WO# 3796504 NTE $500 Steamer is leaking"
type textarea "x"
type textarea "WO# 3796504 NTE $500 Steamer is leaking w"
type textarea "x"
type textarea "WO# 3796504 NTE $500 Steamer is leaking wa"
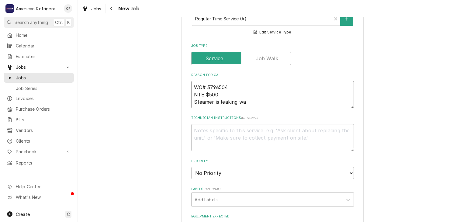
type textarea "x"
type textarea "WO# 3796504 NTE $500 Steamer is leaking wat"
type textarea "x"
type textarea "WO# 3796504 NTE $500 Steamer is leaking water"
type textarea "x"
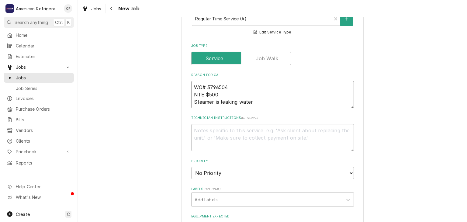
type textarea "WO# 3796504 NTE $500 Steamer is leaking water"
type textarea "D"
type textarea "x"
type textarea "Di"
type textarea "x"
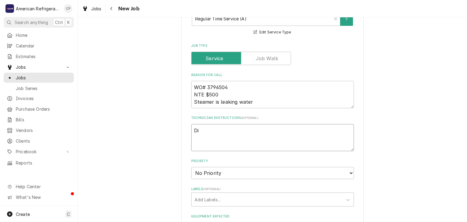
type textarea "Dia"
type textarea "x"
type textarea "Diagn"
type textarea "x"
type textarea "Diagno"
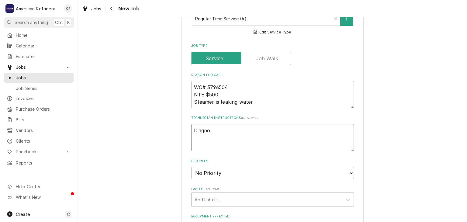
type textarea "x"
type textarea "Diagnose"
type textarea "x"
type textarea "Diagnose"
type textarea "x"
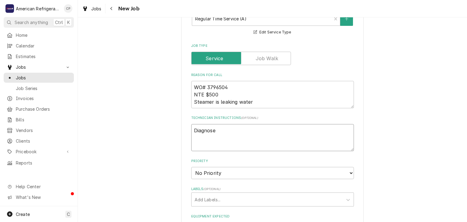
type textarea "Diagnose &"
type textarea "x"
type textarea "Diagnose &"
type textarea "x"
type textarea "Diagnose & ca"
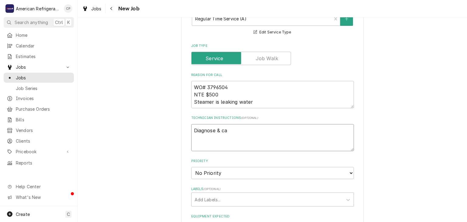
type textarea "x"
type textarea "Diagnose & call"
type textarea "x"
type textarea "Diagnose & call"
type textarea "x"
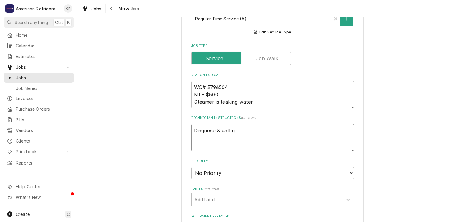
type textarea "Diagnose & call gl"
type textarea "x"
type textarea "Diagnose & call glen"
type textarea "x"
type textarea "Diagnose & call glenn"
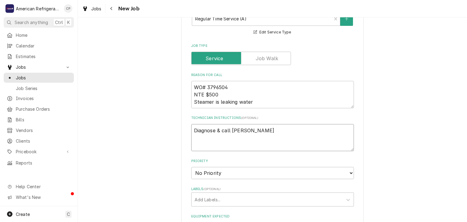
type textarea "x"
type textarea "Diagnose & call"
type textarea "x"
type textarea "Diagnose & call Glenn"
type textarea "x"
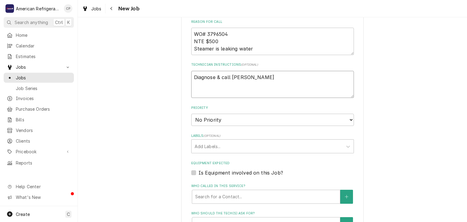
scroll to position [464, 0]
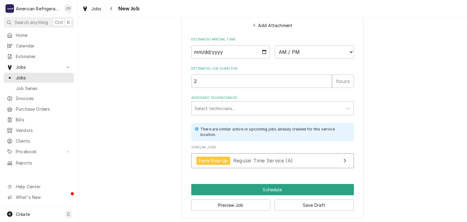
type textarea "Diagnose & call Glenn"
click at [263, 47] on input "Date" at bounding box center [230, 51] width 79 height 13
type textarea "x"
type input "2025-08-15"
type textarea "x"
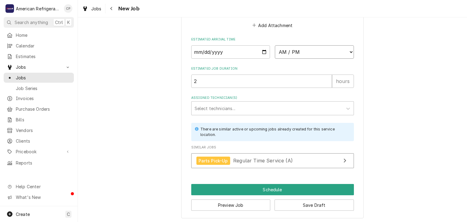
click at [297, 54] on select "AM / PM 6:00 AM 6:15 AM 6:30 AM 6:45 AM 7:00 AM 7:15 AM 7:30 AM 7:45 AM 8:00 AM…" at bounding box center [314, 51] width 79 height 13
select select "15:15:00"
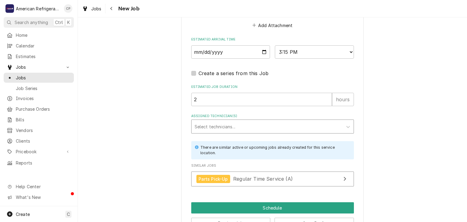
click at [254, 122] on div "Assigned Technician(s)" at bounding box center [266, 126] width 145 height 11
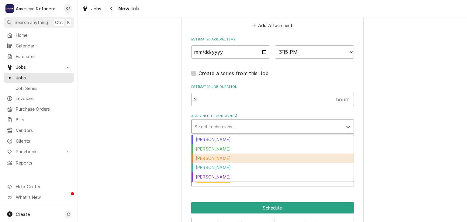
click at [232, 156] on div "Carlos Garcia" at bounding box center [272, 157] width 162 height 9
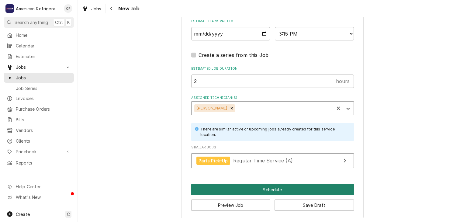
click at [252, 188] on button "Schedule" at bounding box center [272, 189] width 163 height 11
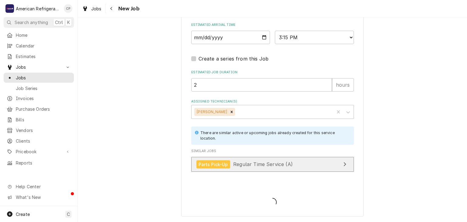
scroll to position [477, 0]
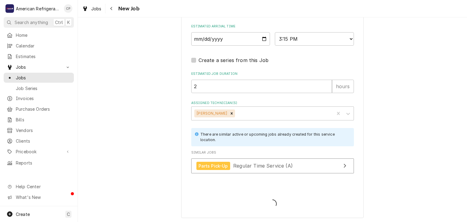
type textarea "x"
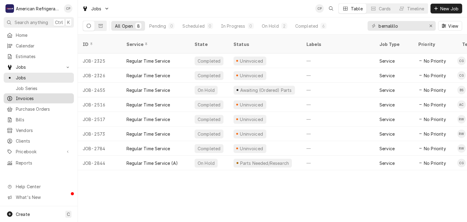
click at [40, 99] on span "Invoices" at bounding box center [43, 98] width 55 height 6
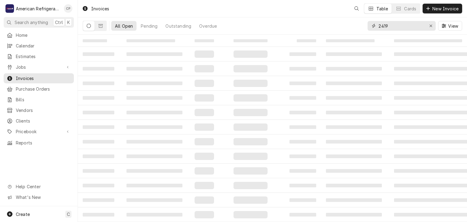
click at [391, 26] on input "2419" at bounding box center [401, 26] width 46 height 10
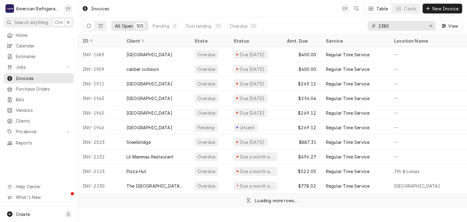
type input "2385"
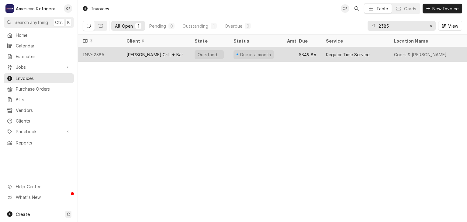
click at [137, 54] on div "[PERSON_NAME] Grill + Bar" at bounding box center [154, 54] width 56 height 6
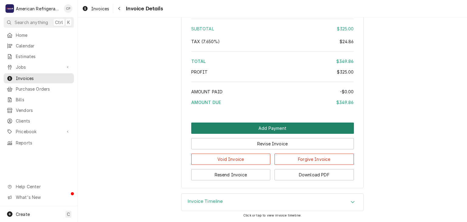
scroll to position [682, 0]
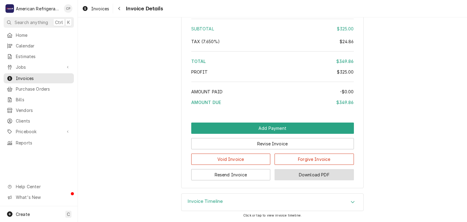
click at [326, 174] on button "Download PDF" at bounding box center [313, 174] width 79 height 11
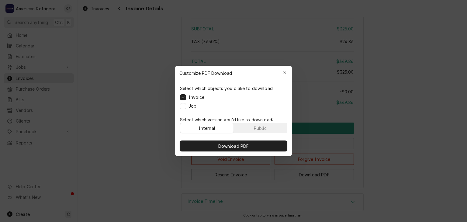
click at [198, 109] on div "Select which objects you'd like to download: Invoice Job" at bounding box center [233, 97] width 117 height 34
click at [195, 105] on label "Job" at bounding box center [192, 106] width 8 height 6
click at [186, 105] on button "Job" at bounding box center [183, 106] width 6 height 6
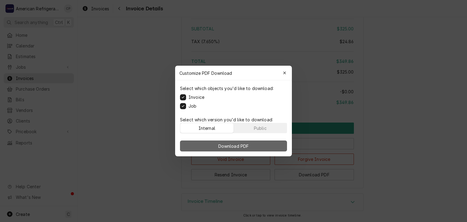
click at [218, 148] on span "Download PDF" at bounding box center [233, 146] width 33 height 6
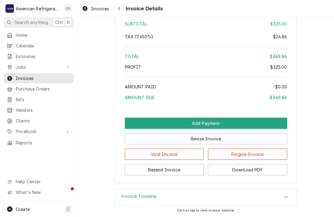
click at [77, 34] on div "Home Calendar Estimates Jobs Jobs Job Series Invoices Purchase Orders Bills Ven…" at bounding box center [38, 89] width 77 height 118
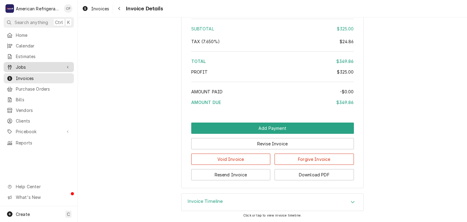
click at [51, 67] on span "Jobs" at bounding box center [39, 67] width 46 height 6
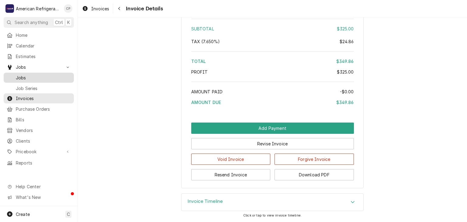
click at [50, 75] on span "Jobs" at bounding box center [43, 77] width 55 height 6
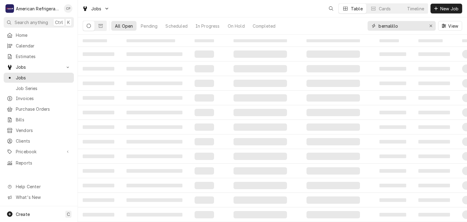
click at [396, 26] on input "bernalillo" at bounding box center [401, 26] width 46 height 10
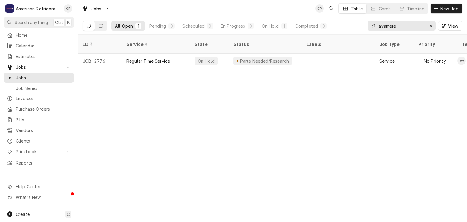
type input "avamere"
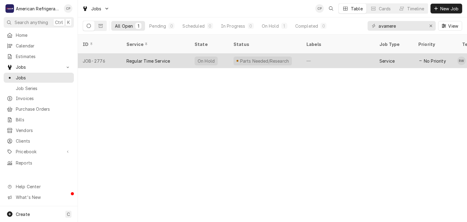
click at [139, 53] on div "Regular Time Service" at bounding box center [155, 60] width 68 height 15
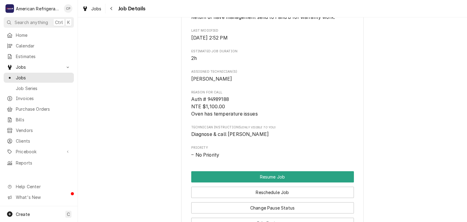
scroll to position [344, 0]
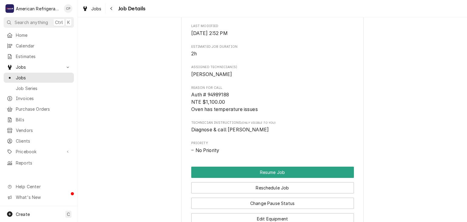
click at [227, 101] on span "Auth # 94989188 NTE $1,100.00 Oven has temperature issues" at bounding box center [224, 102] width 67 height 20
copy span "94989188"
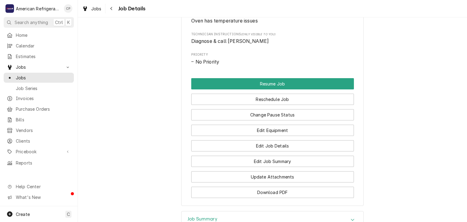
scroll to position [434, 0]
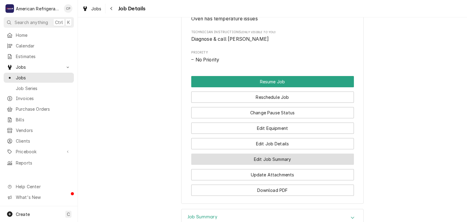
click at [261, 165] on button "Edit Job Summary" at bounding box center [272, 158] width 163 height 11
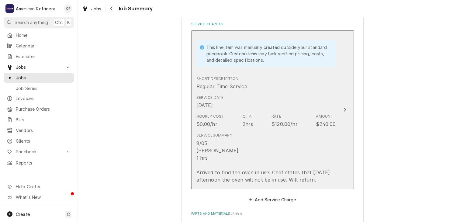
scroll to position [143, 0]
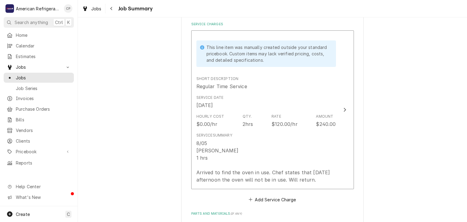
click at [153, 87] on div "Avamere at [GEOGRAPHIC_DATA][STREET_ADDRESS] Please provide a summary of the wo…" at bounding box center [272, 170] width 389 height 581
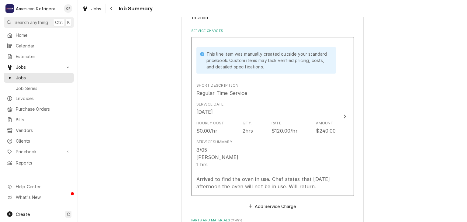
scroll to position [158, 0]
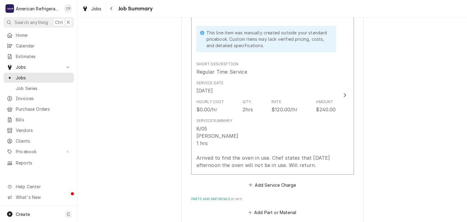
click at [162, 141] on div "Avamere at [GEOGRAPHIC_DATA][STREET_ADDRESS] Please provide a summary of the wo…" at bounding box center [272, 156] width 389 height 581
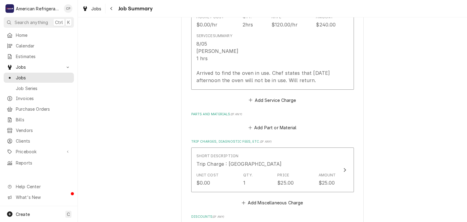
scroll to position [128, 0]
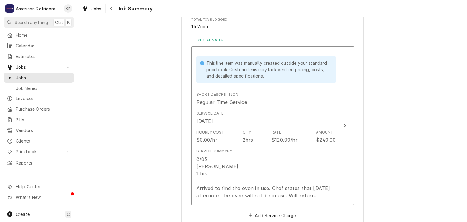
click at [157, 125] on div "Avamere at [GEOGRAPHIC_DATA][STREET_ADDRESS] Please provide a summary of the wo…" at bounding box center [272, 186] width 389 height 581
